Goal: Check status: Check status

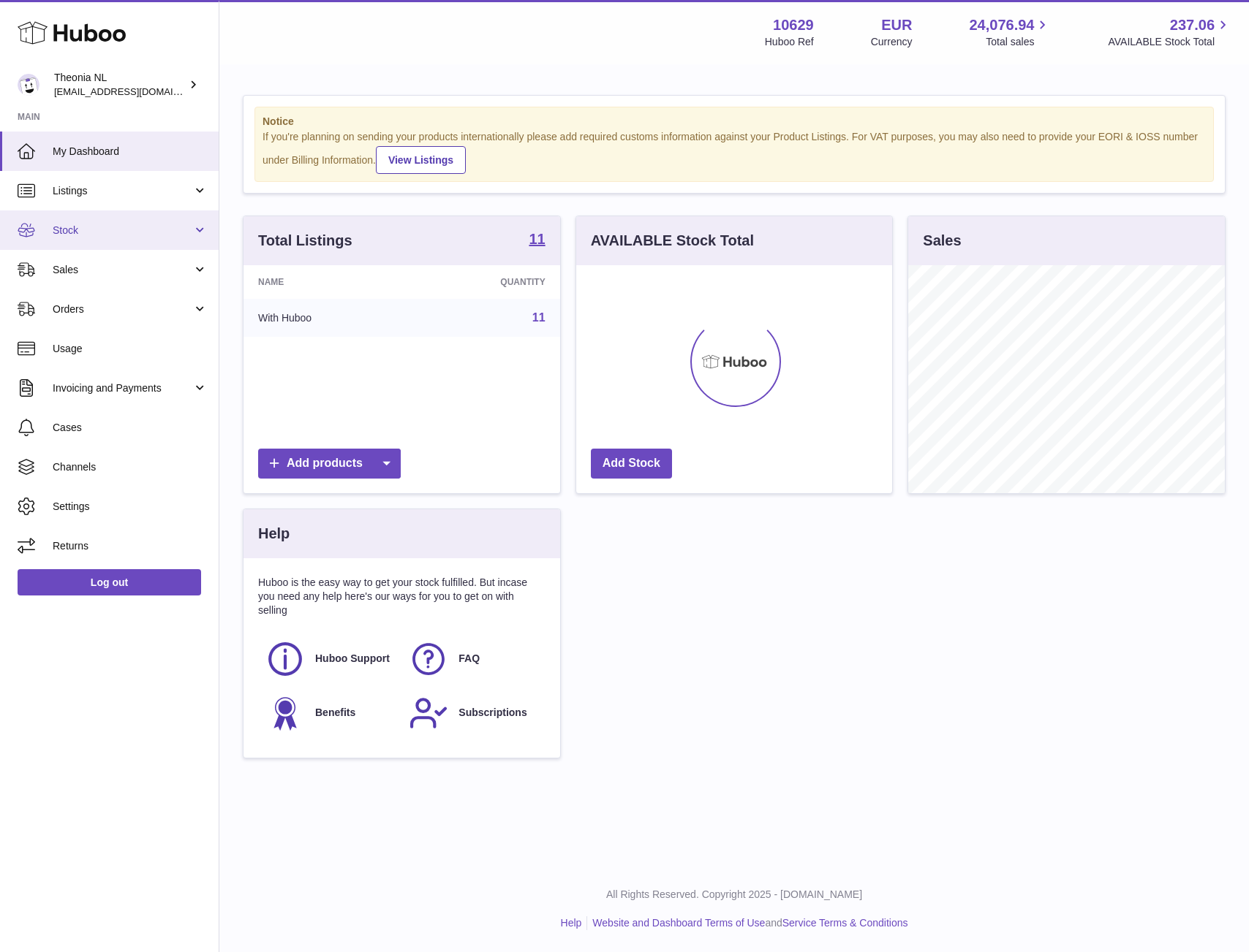
scroll to position [228, 316]
click at [130, 236] on span "Stock" at bounding box center [123, 230] width 140 height 14
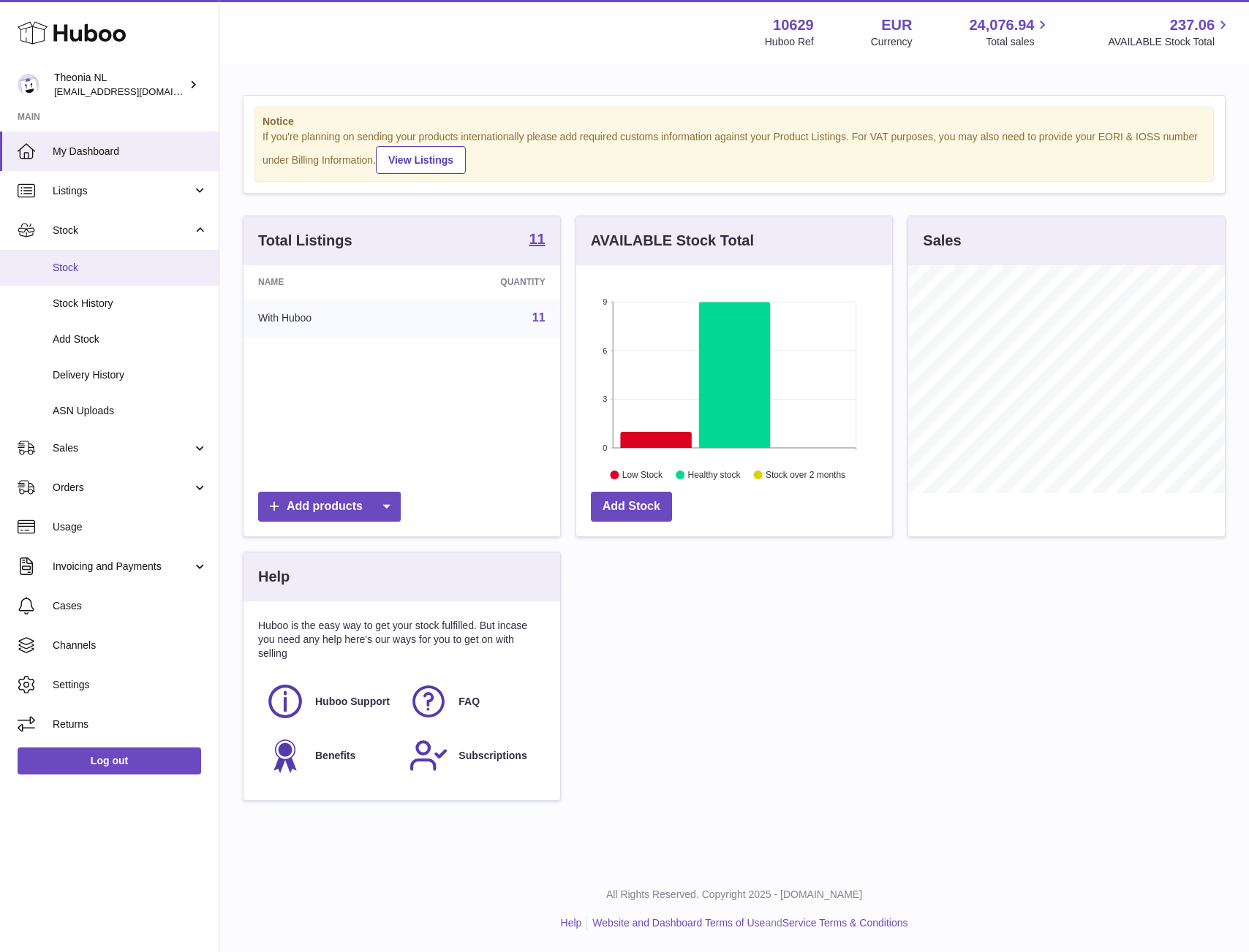
click at [106, 282] on link "Stock" at bounding box center [109, 267] width 218 height 36
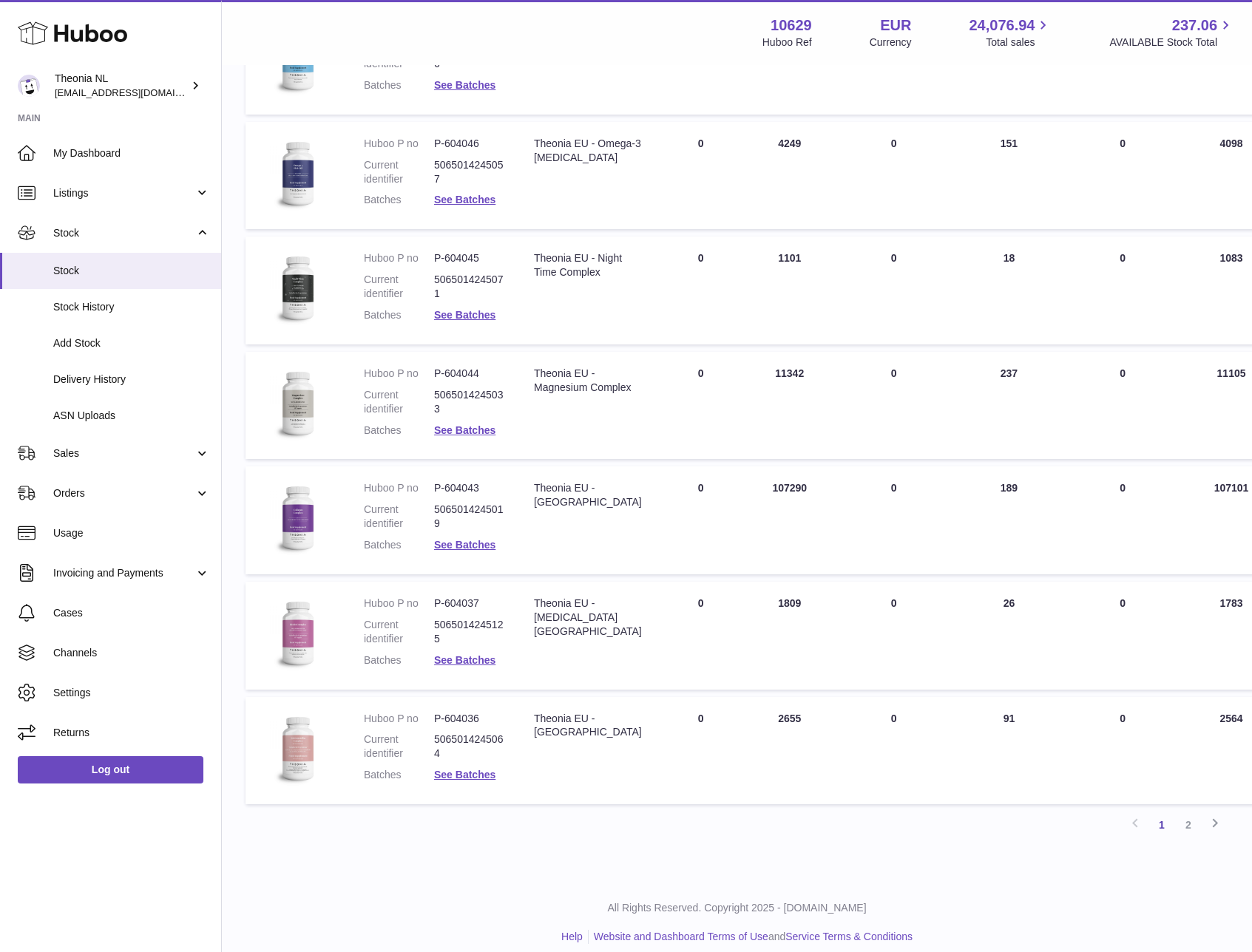
scroll to position [646, 0]
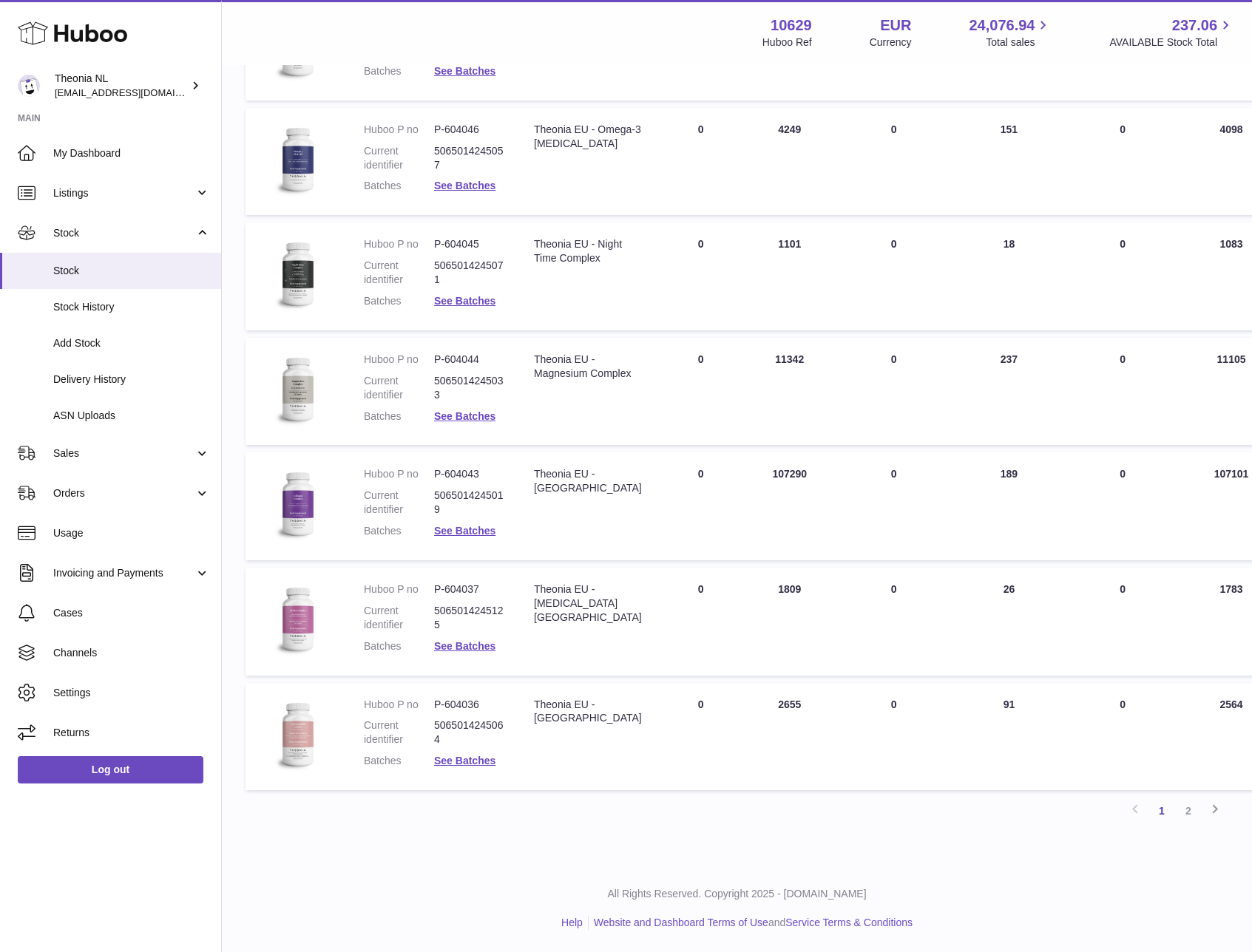
click at [471, 356] on dd "P-604044" at bounding box center [469, 360] width 70 height 14
copy dl "P-604044"
click at [464, 417] on link "See Batches" at bounding box center [465, 415] width 61 height 12
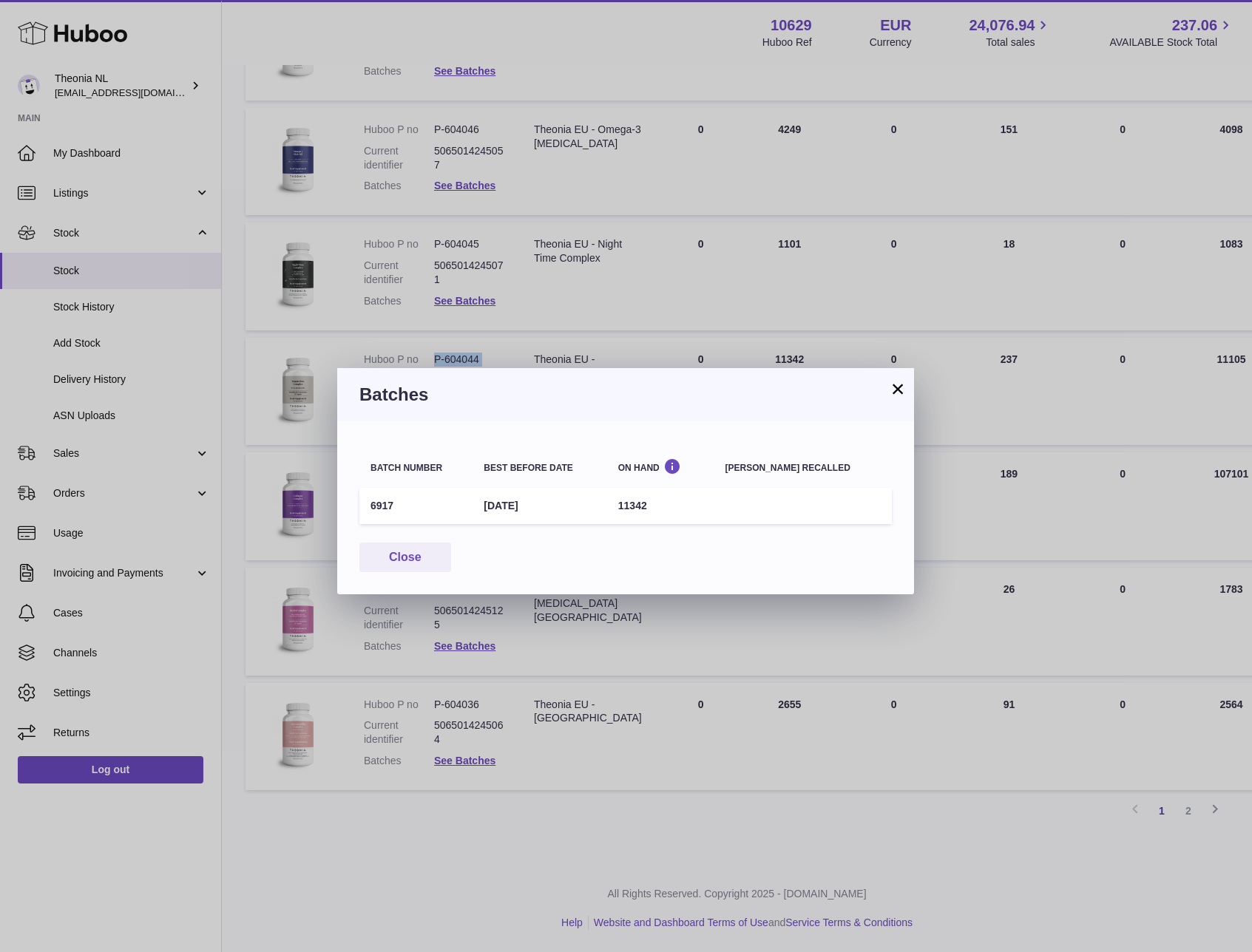
scroll to position [635, 0]
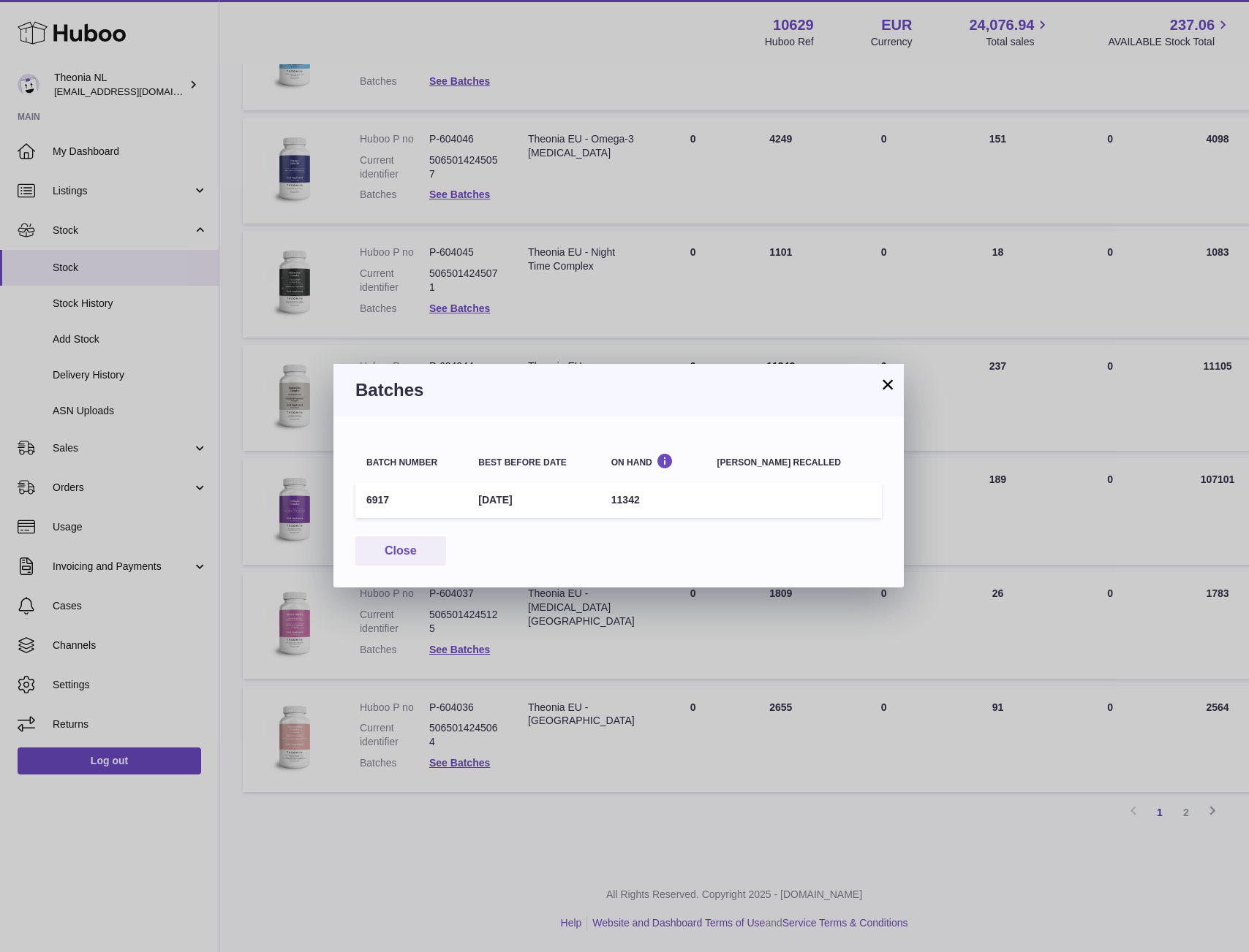
click at [382, 498] on td "6917" at bounding box center [411, 500] width 111 height 36
click at [381, 497] on td "6917" at bounding box center [411, 500] width 111 height 36
copy td "6917"
click at [419, 543] on button "Close" at bounding box center [401, 551] width 90 height 30
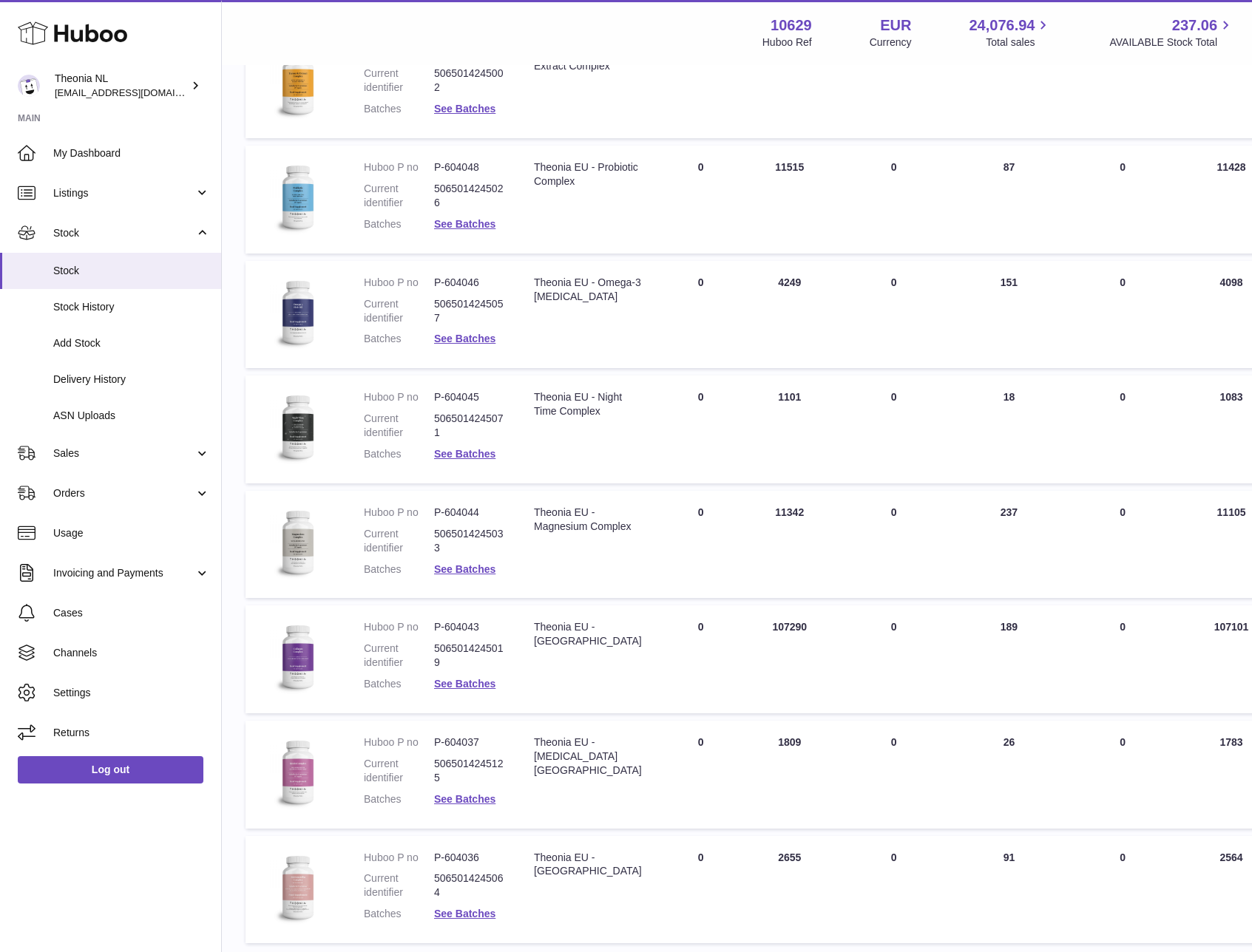
scroll to position [493, 0]
click at [558, 348] on td "Description Theonia EU - Omega-3 [MEDICAL_DATA]" at bounding box center [588, 316] width 138 height 108
click at [471, 340] on link "See Batches" at bounding box center [465, 339] width 61 height 12
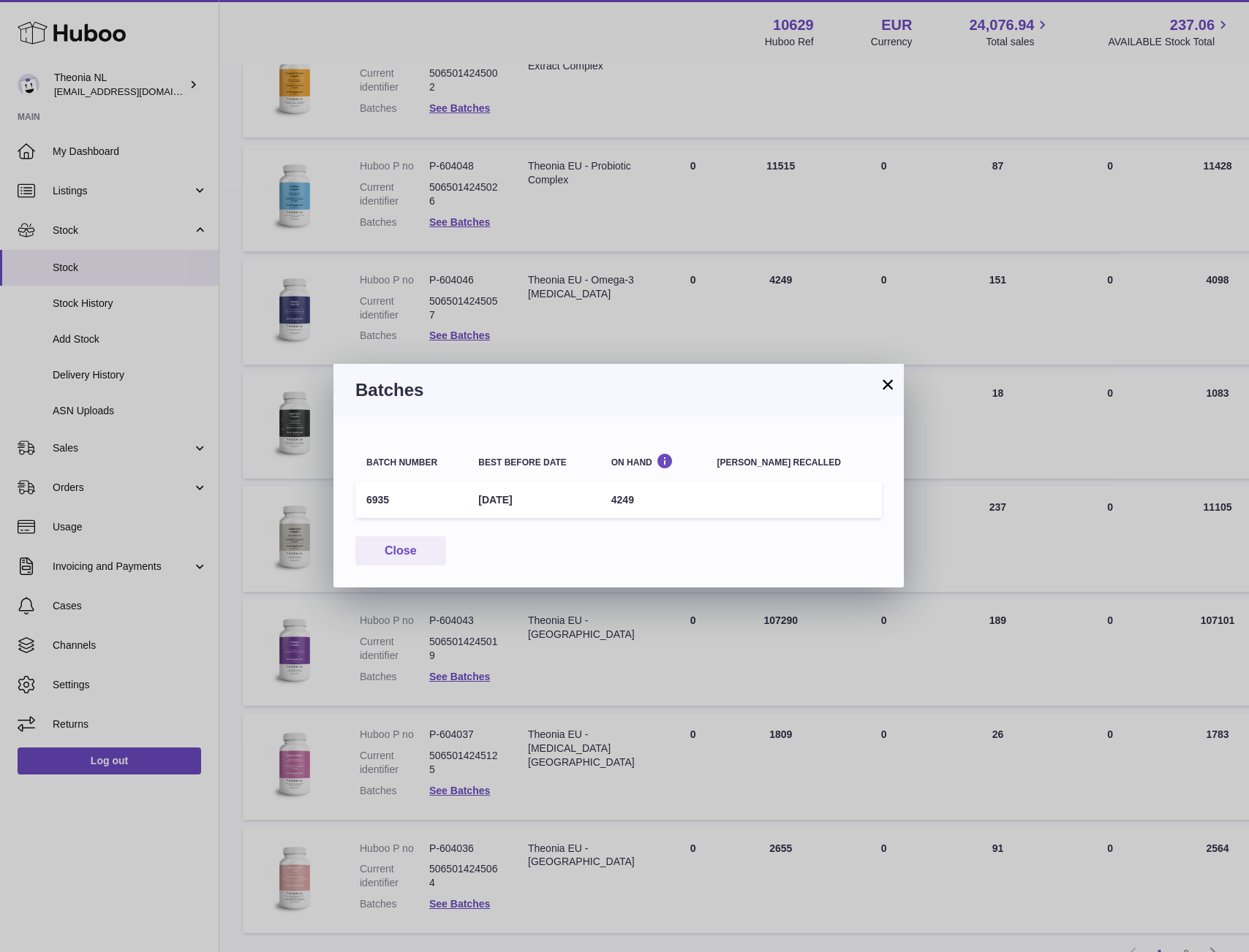
click at [372, 499] on td "6935" at bounding box center [411, 500] width 111 height 36
copy td "6935"
click at [882, 383] on button "×" at bounding box center [887, 384] width 18 height 17
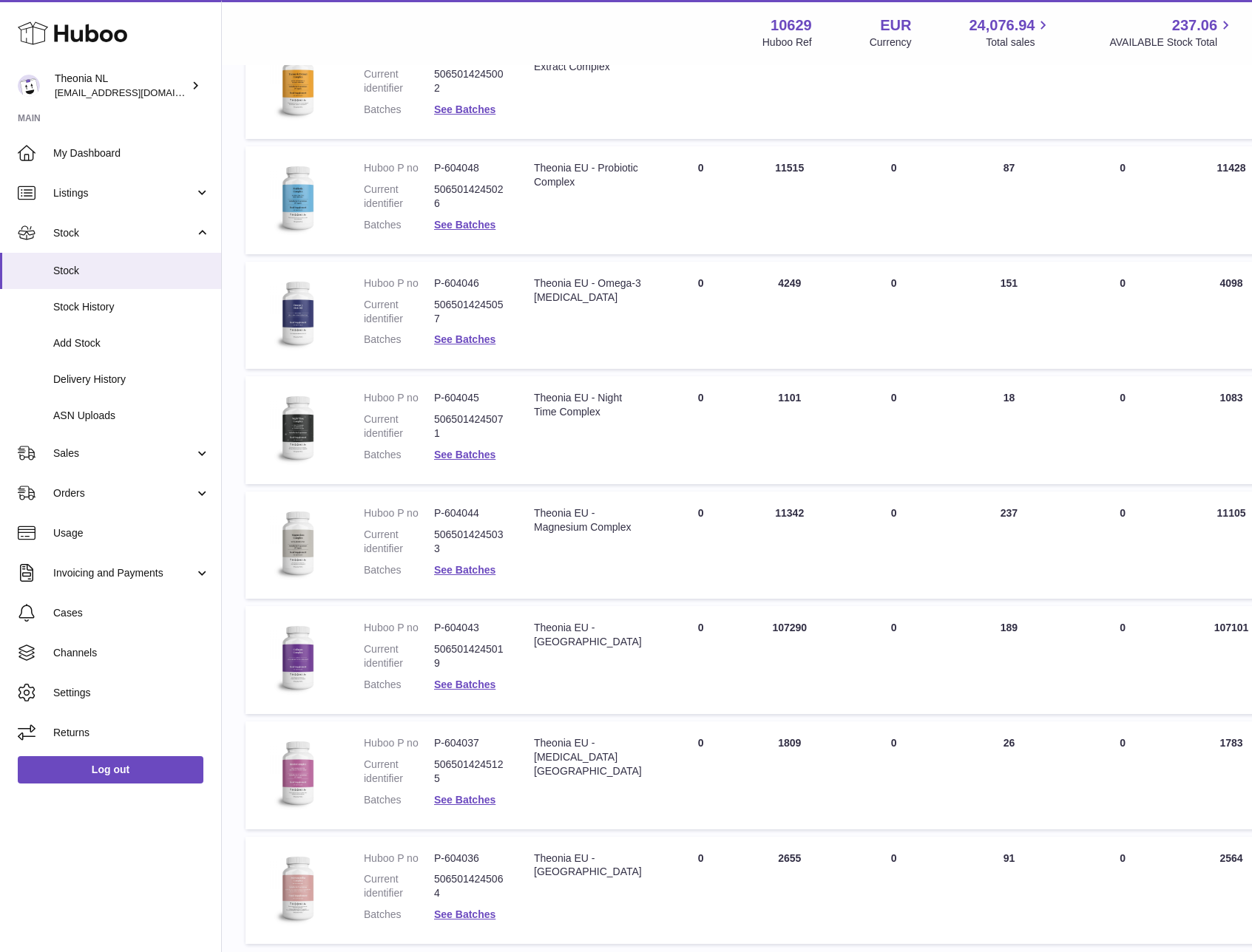
click at [463, 281] on dd "P-604046" at bounding box center [469, 283] width 70 height 14
copy dl "P-604046"
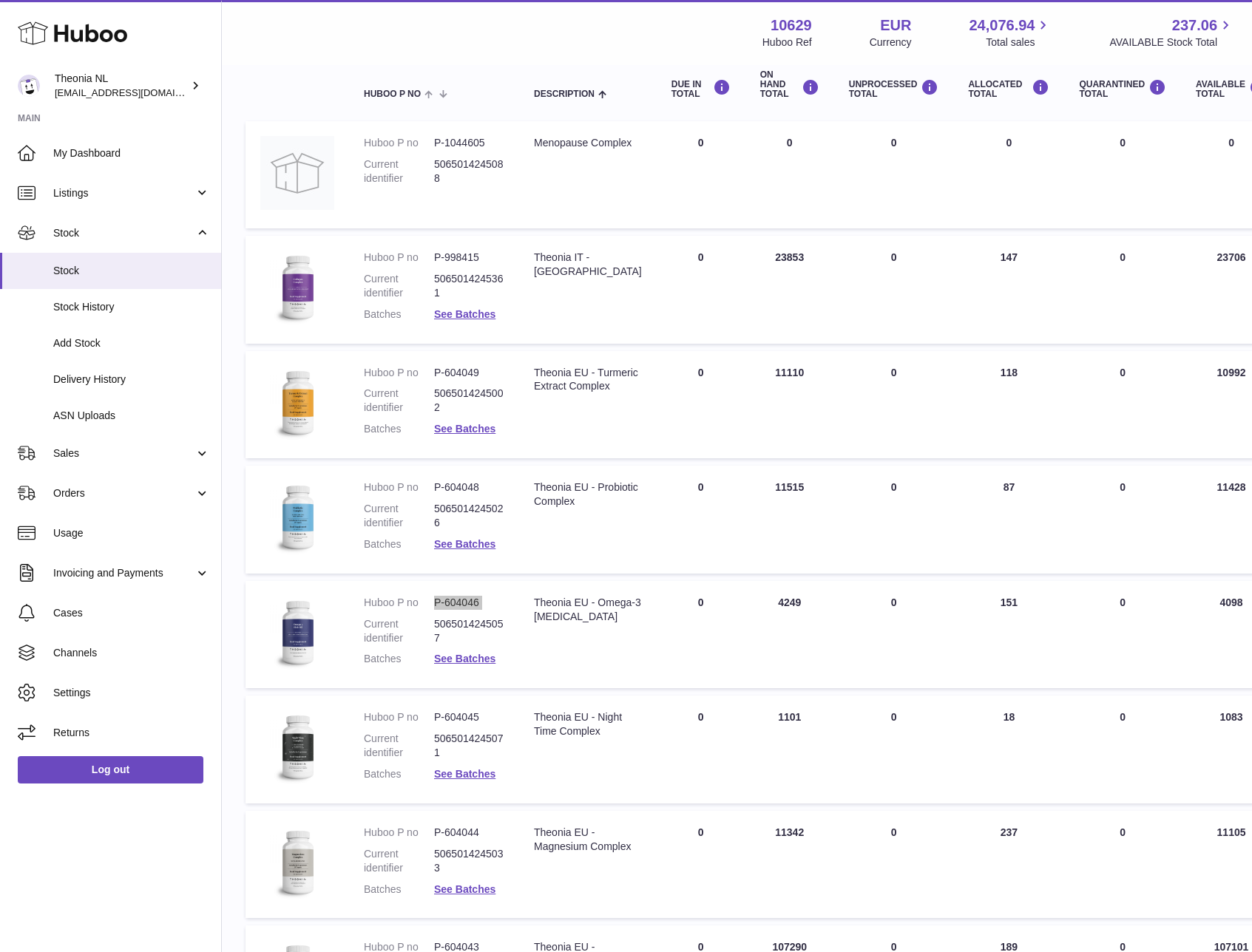
scroll to position [168, 0]
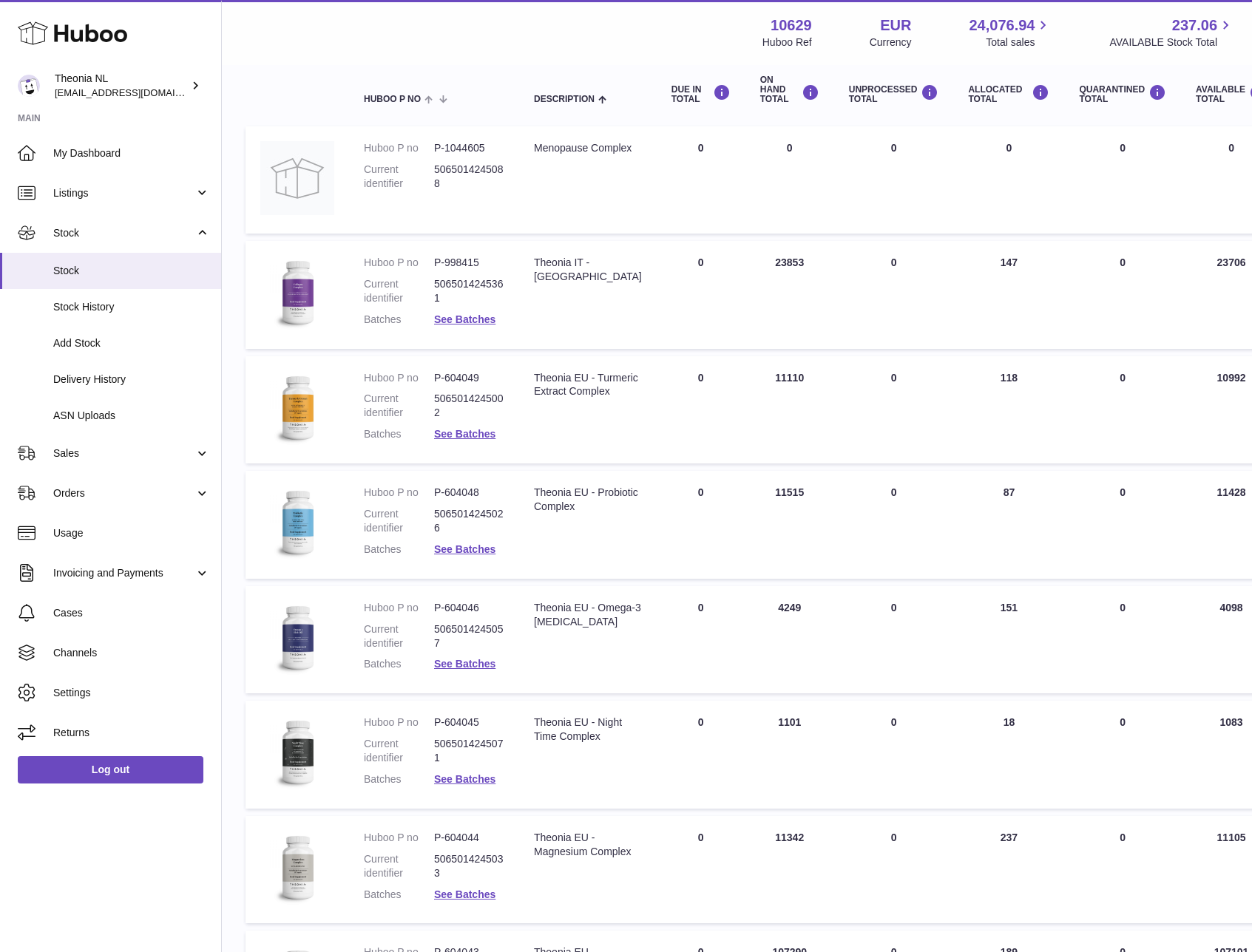
click at [453, 491] on dd "P-604048" at bounding box center [469, 492] width 70 height 14
copy dl "P-604048"
click at [456, 548] on link "See Batches" at bounding box center [465, 549] width 61 height 12
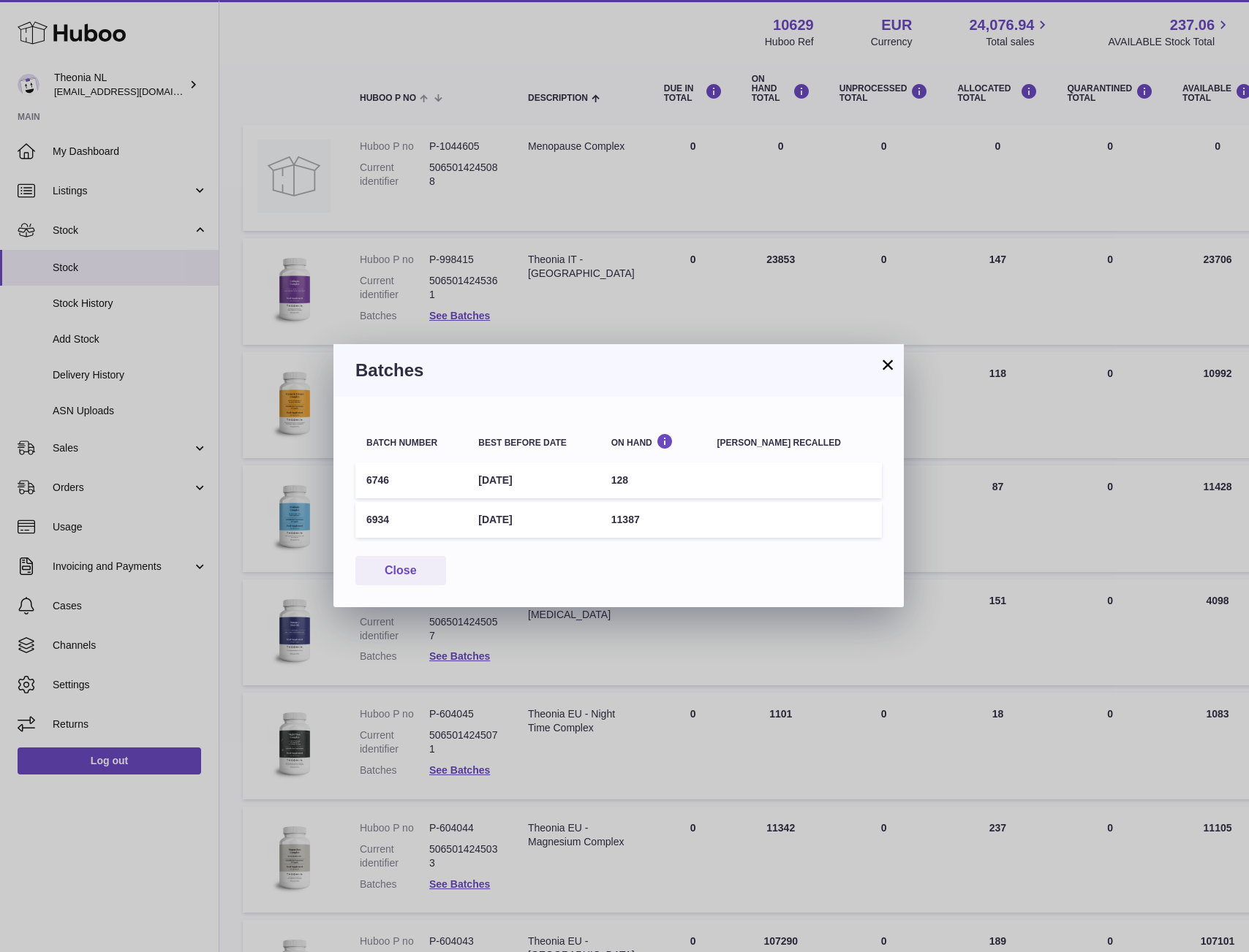
click at [372, 515] on td "6934" at bounding box center [411, 519] width 111 height 36
copy td "6934"
click at [884, 369] on button "×" at bounding box center [887, 364] width 18 height 17
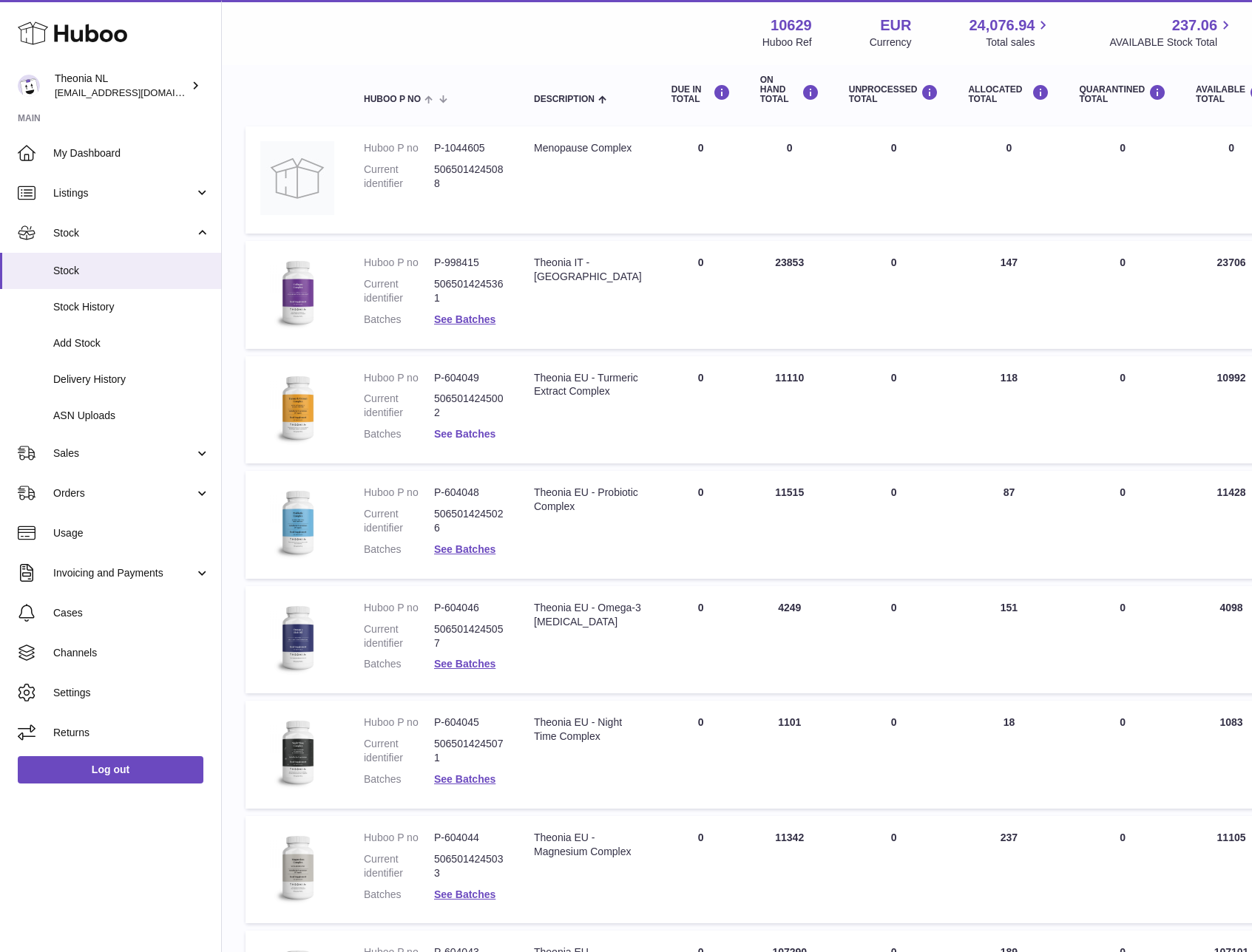
click at [466, 431] on link "See Batches" at bounding box center [465, 434] width 61 height 12
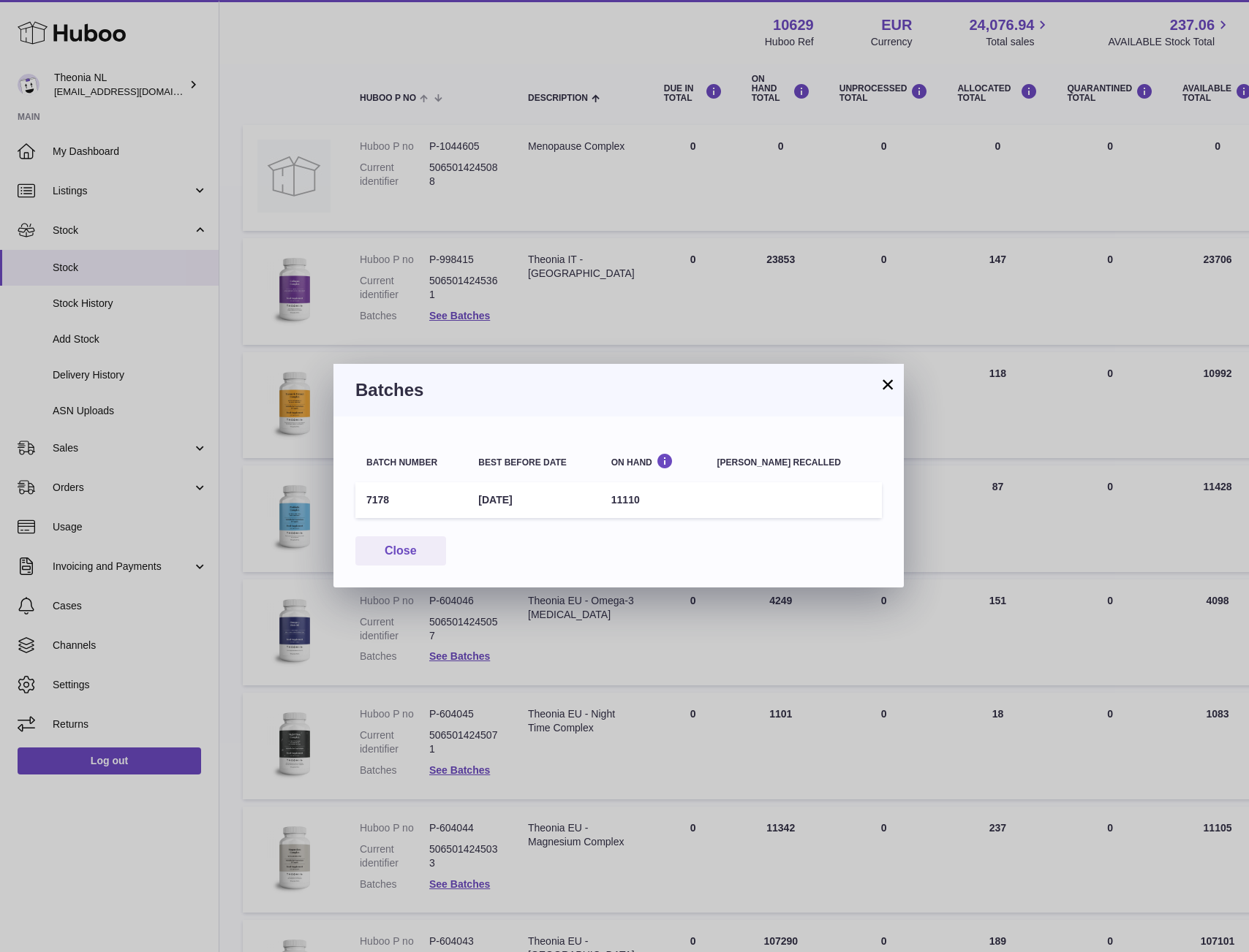
click at [381, 499] on td "7178" at bounding box center [411, 500] width 111 height 36
click at [380, 499] on td "7178" at bounding box center [411, 500] width 111 height 36
copy td "7178"
click at [415, 555] on button "Close" at bounding box center [401, 551] width 90 height 30
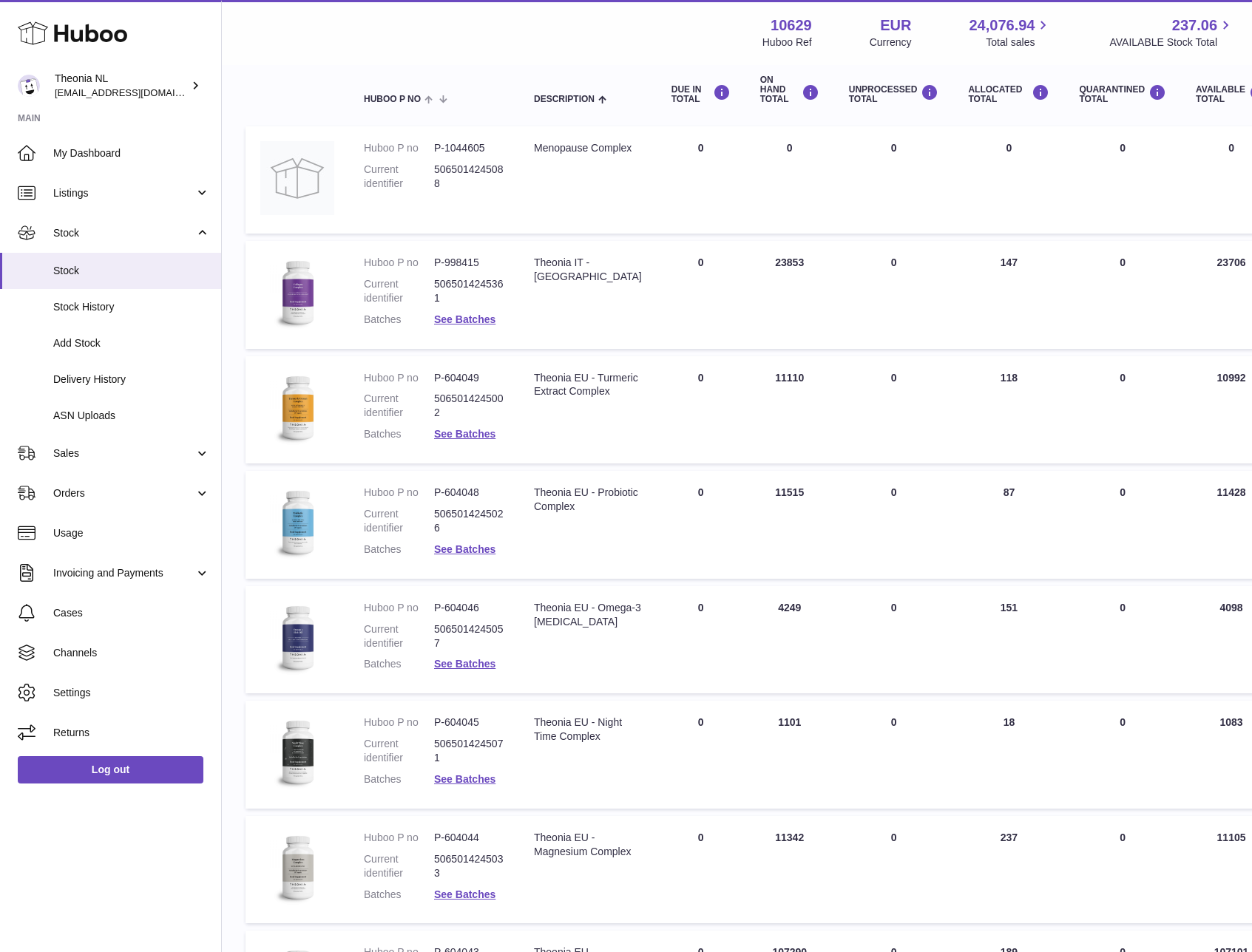
click at [466, 375] on dd "P-604049" at bounding box center [469, 377] width 70 height 14
copy dl "P-604049"
